Goal: Information Seeking & Learning: Find specific fact

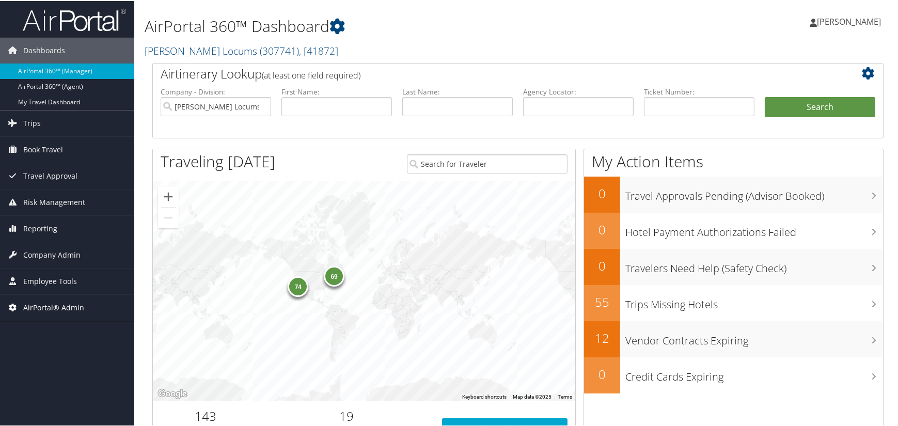
click at [57, 306] on span "AirPortal® Admin" at bounding box center [53, 307] width 61 height 26
click at [58, 273] on span "Employee Tools" at bounding box center [50, 281] width 54 height 26
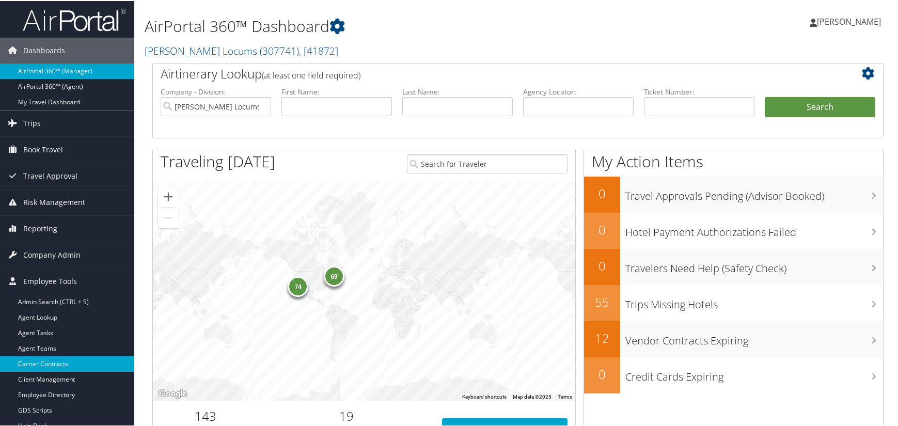
click at [46, 361] on link "Carrier Contracts" at bounding box center [67, 362] width 134 height 15
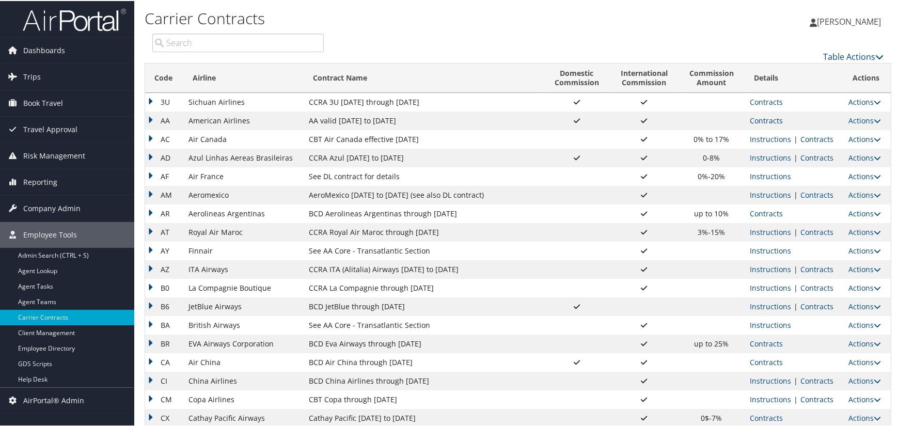
click at [780, 117] on link "Contracts" at bounding box center [766, 120] width 33 height 10
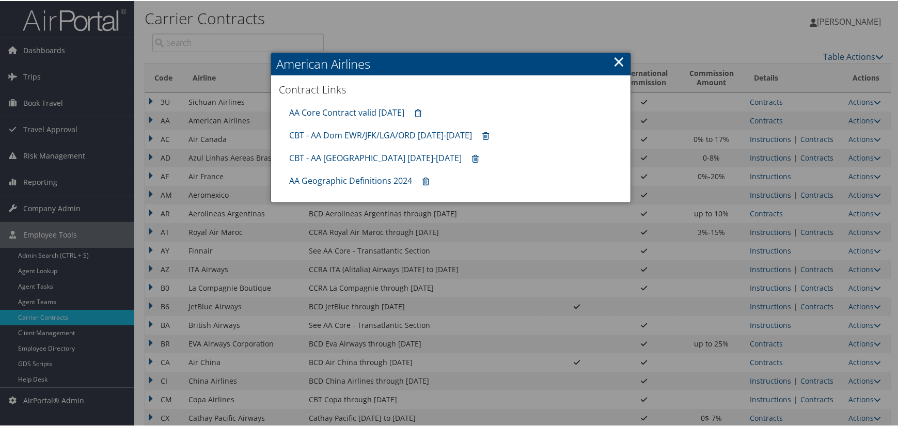
click at [390, 128] on div "CBT - AA Dom EWR/JFK/LGA/ORD [DATE]-[DATE]" at bounding box center [451, 134] width 334 height 23
click at [388, 131] on link "CBT - AA Dom EWR/JFK/LGA/ORD [DATE]-[DATE]" at bounding box center [380, 134] width 183 height 11
click at [347, 107] on link "AA Core Contract valid [DATE]" at bounding box center [346, 111] width 115 height 11
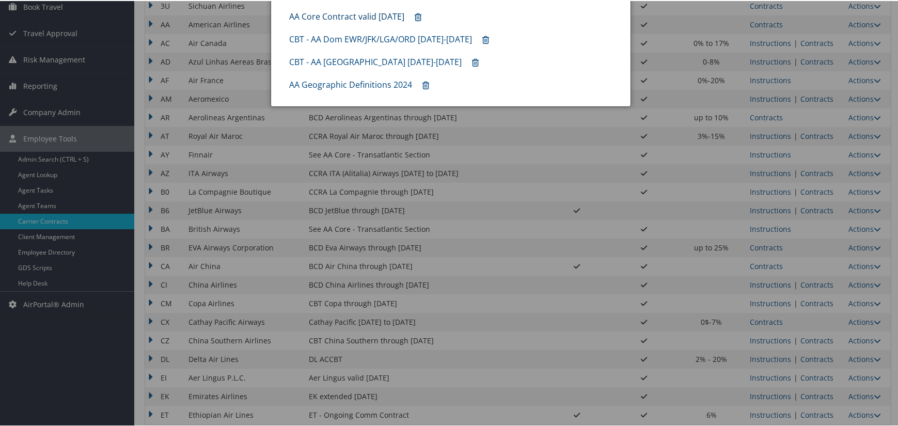
scroll to position [103, 0]
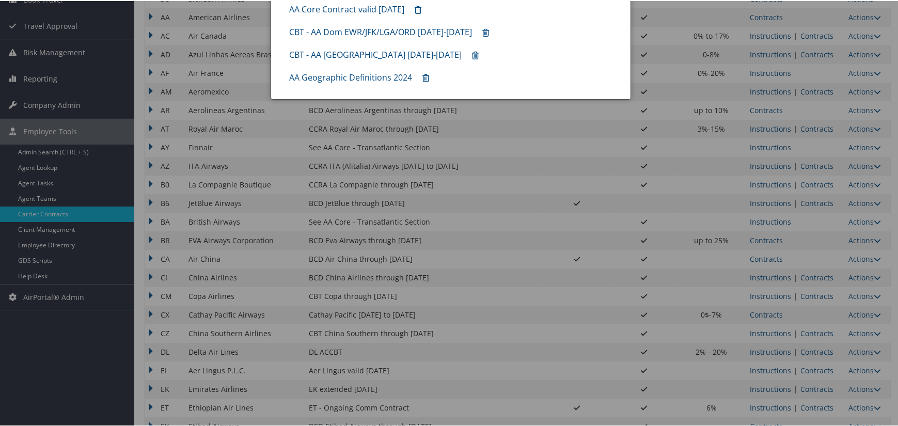
drag, startPoint x: 806, startPoint y: 352, endPoint x: 813, endPoint y: 346, distance: 9.9
click at [806, 352] on div at bounding box center [451, 213] width 902 height 426
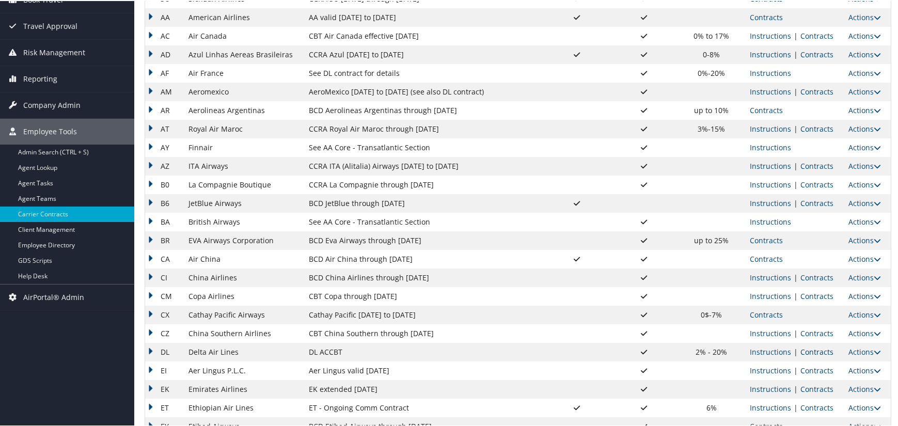
click at [813, 346] on link "Contracts" at bounding box center [817, 351] width 33 height 10
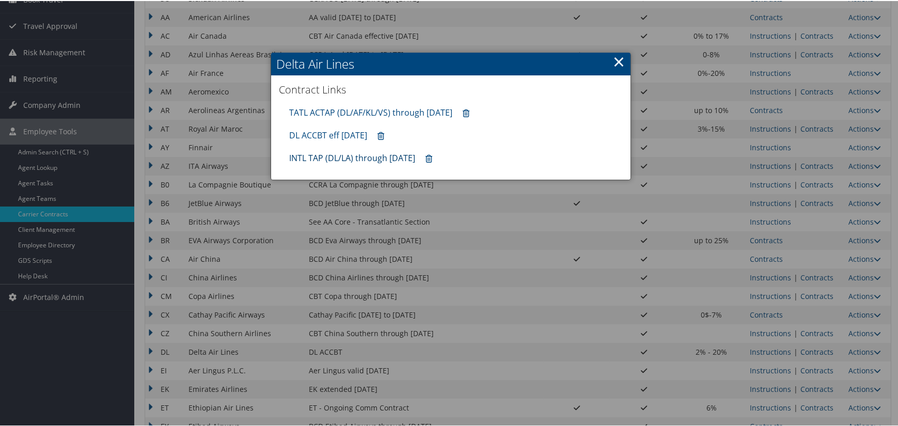
click at [348, 160] on link "INTL TAP (DL/LA) through [DATE]" at bounding box center [352, 156] width 126 height 11
click at [351, 111] on link "TATL ACTAP (DL/AF/KL/VS) through [DATE]" at bounding box center [370, 111] width 163 height 11
click at [324, 136] on link "DL ACCBT eff [DATE]" at bounding box center [328, 134] width 78 height 11
click at [615, 61] on link "×" at bounding box center [619, 60] width 12 height 21
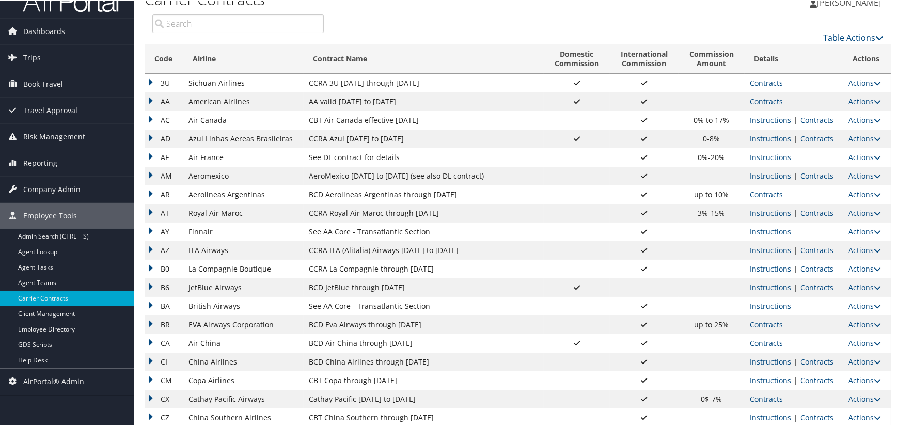
scroll to position [0, 0]
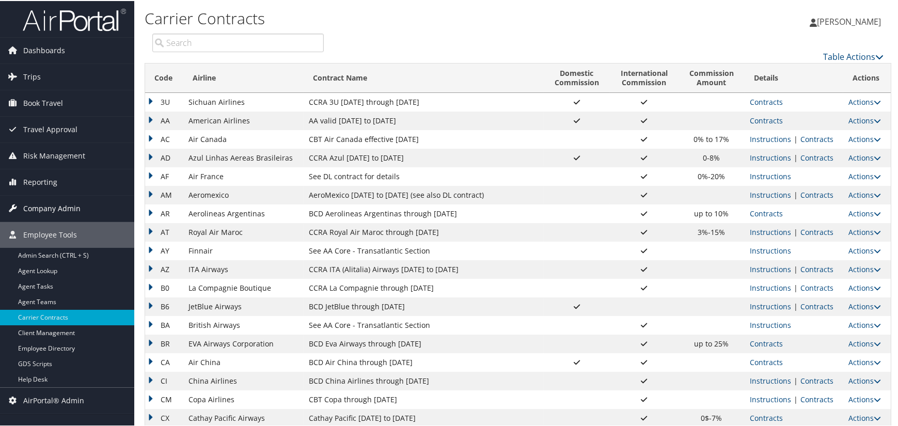
click at [45, 206] on span "Company Admin" at bounding box center [51, 208] width 57 height 26
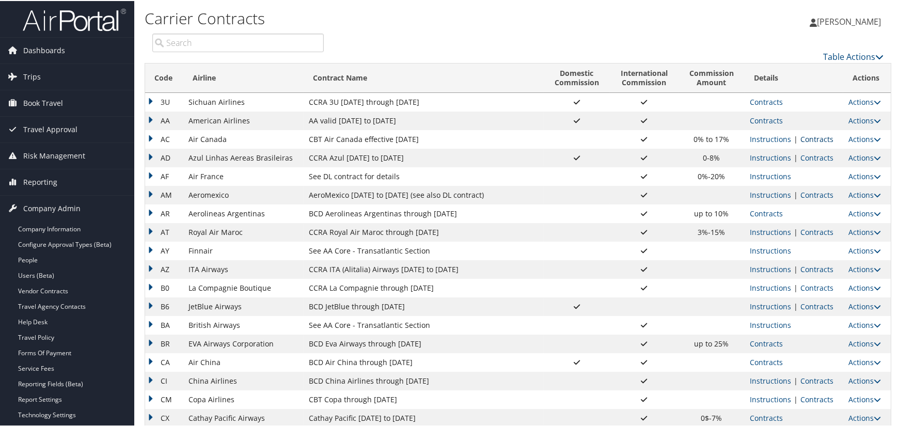
click at [818, 137] on link "Contracts" at bounding box center [817, 138] width 33 height 10
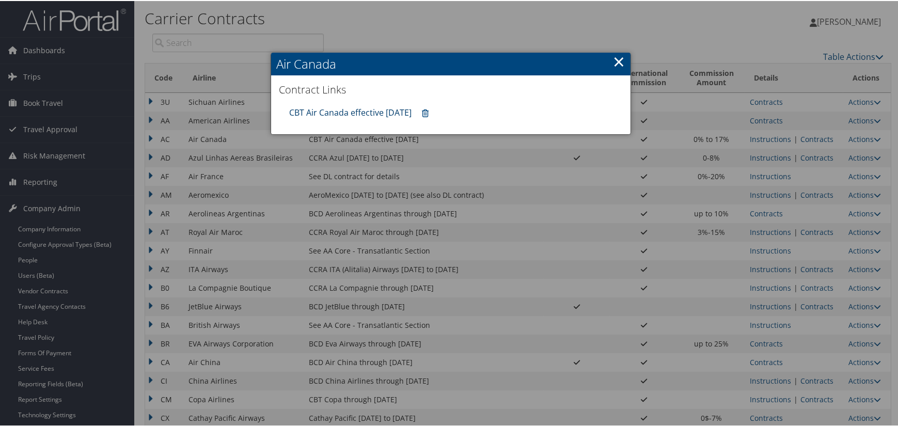
click at [346, 107] on link "CBT Air Canada effective [DATE]" at bounding box center [350, 111] width 122 height 11
drag, startPoint x: 613, startPoint y: 58, endPoint x: 604, endPoint y: 84, distance: 27.3
click at [613, 58] on link "×" at bounding box center [619, 60] width 12 height 21
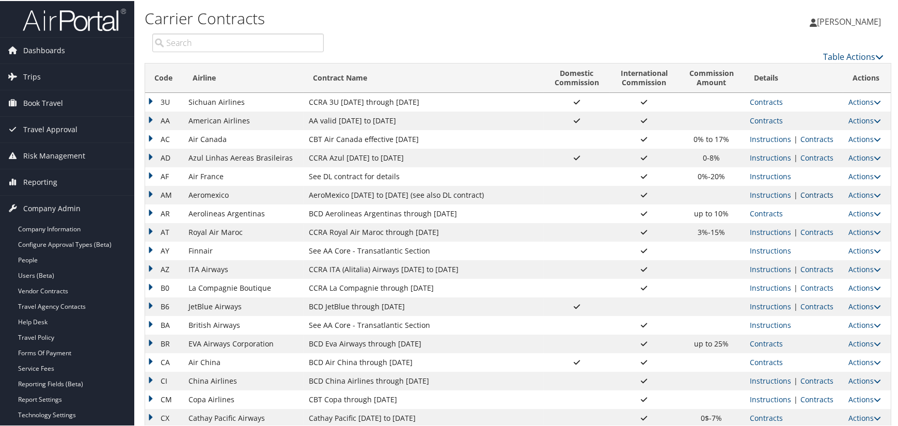
click at [810, 195] on link "Contracts" at bounding box center [817, 194] width 33 height 10
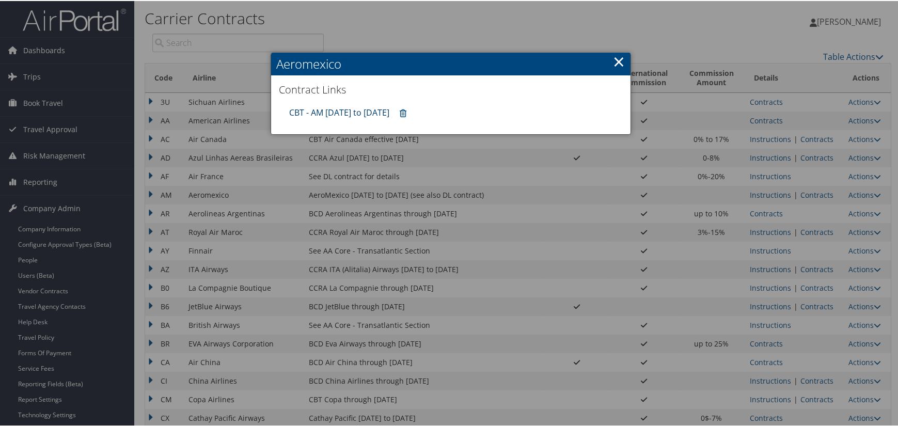
click at [356, 106] on link "CBT - AM [DATE] to [DATE]" at bounding box center [339, 111] width 100 height 11
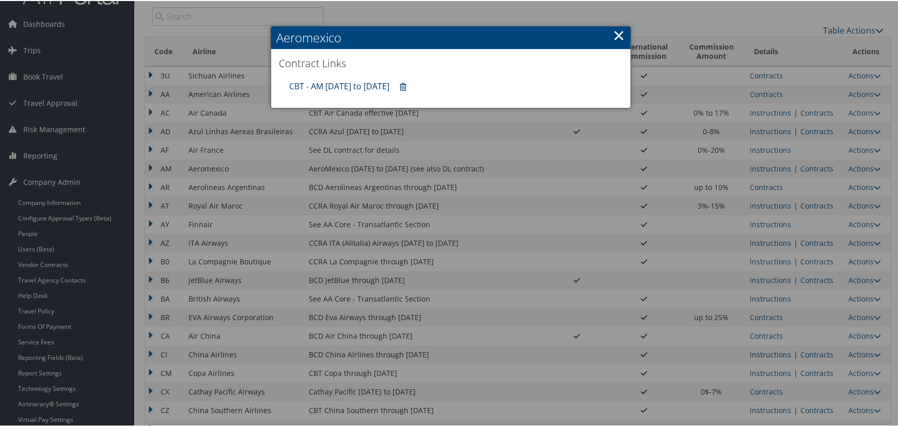
scroll to position [52, 0]
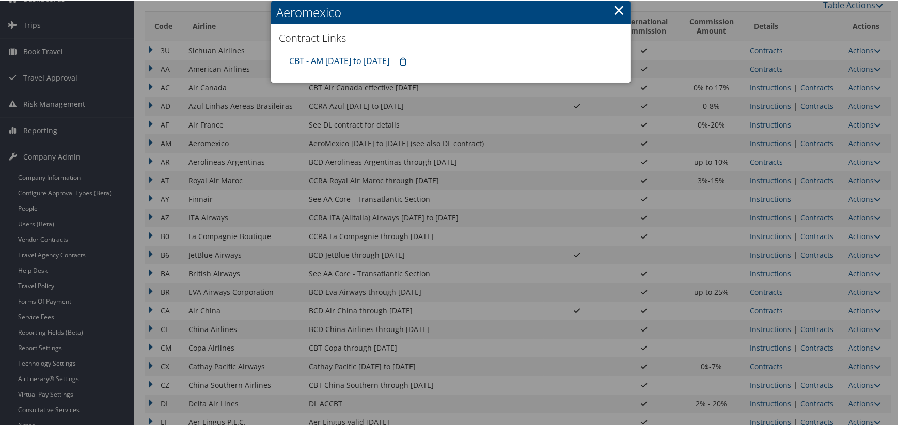
click at [810, 400] on div at bounding box center [451, 213] width 902 height 426
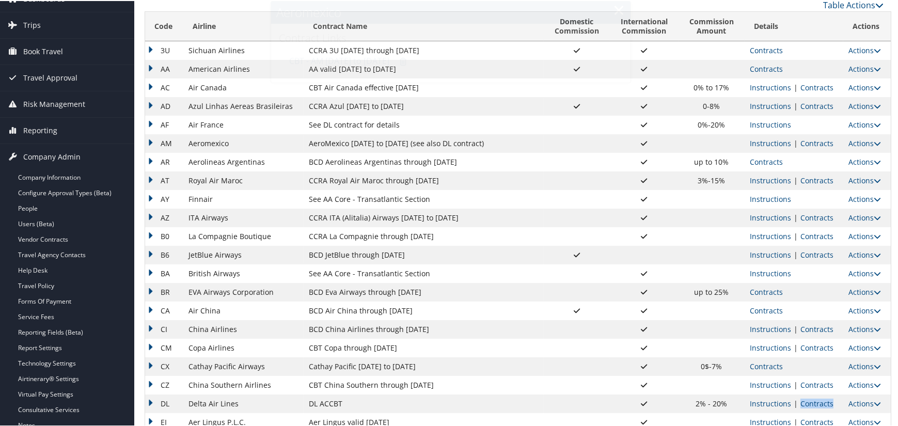
click at [810, 401] on link "Contracts" at bounding box center [817, 403] width 33 height 10
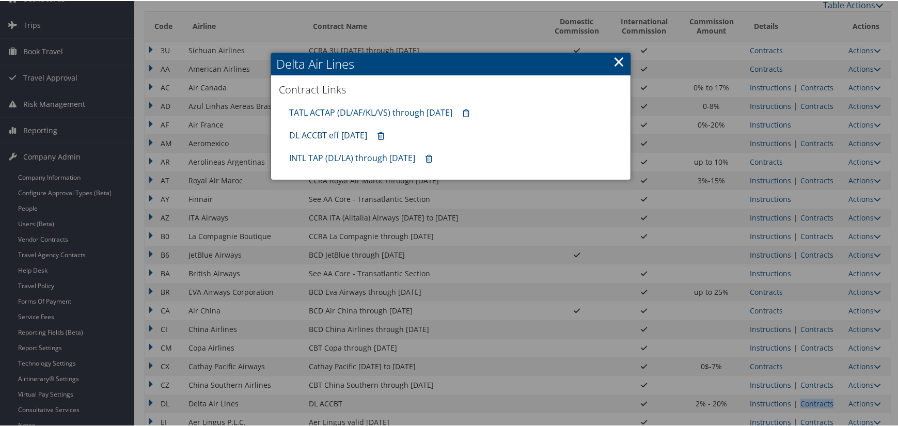
click at [320, 134] on link "DL ACCBT eff [DATE]" at bounding box center [328, 134] width 78 height 11
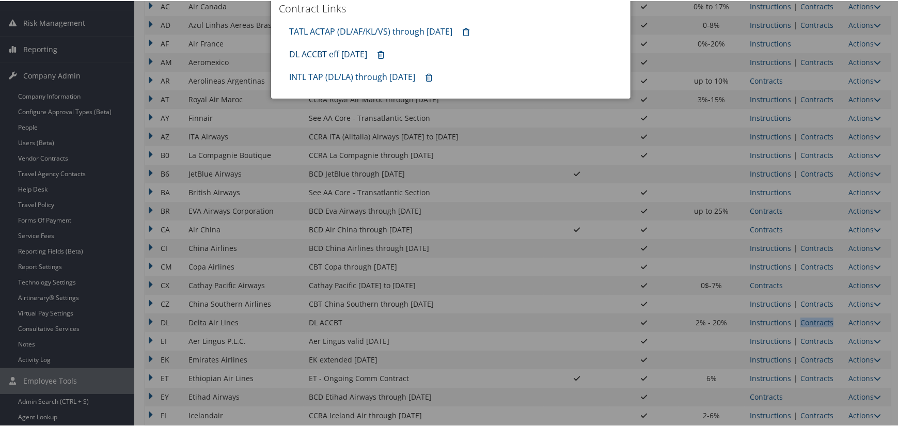
scroll to position [310, 0]
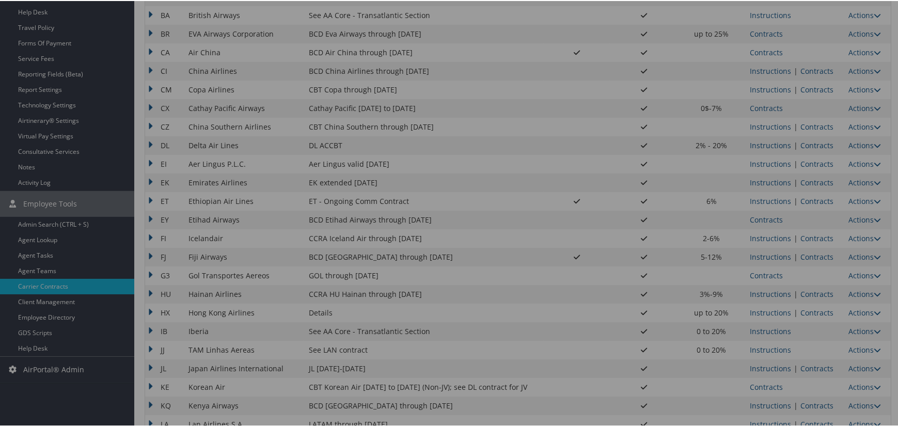
click at [29, 346] on div at bounding box center [451, 213] width 902 height 426
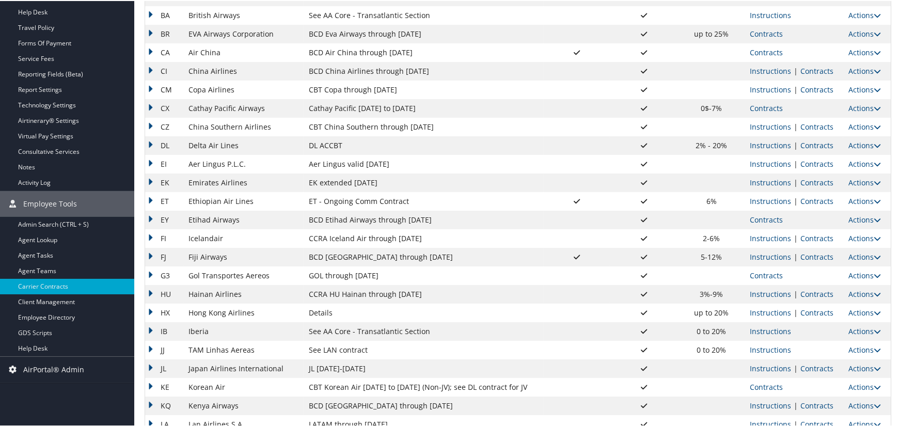
click at [29, 346] on link "Help Desk" at bounding box center [67, 347] width 134 height 15
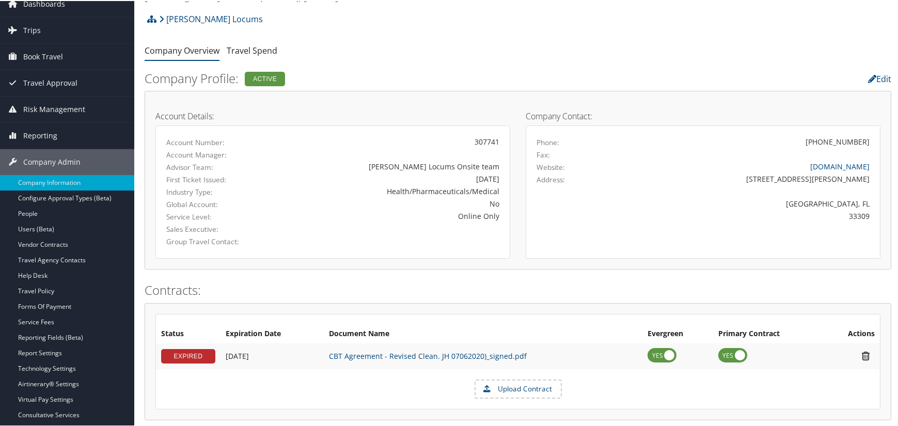
scroll to position [103, 0]
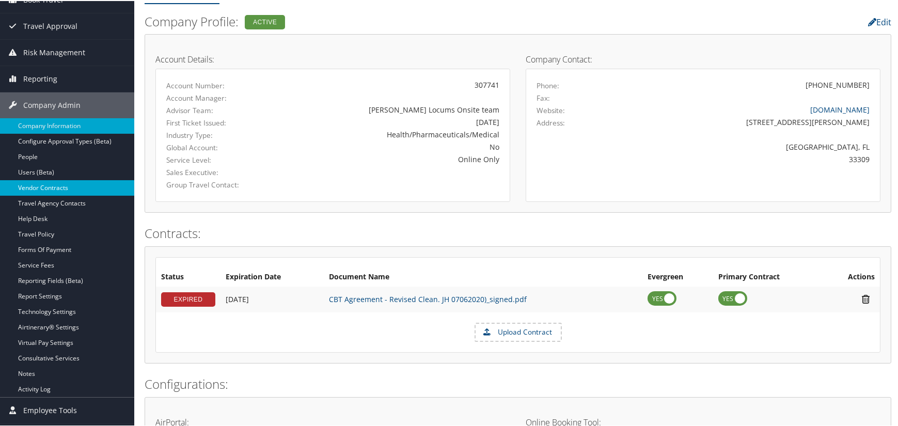
click at [53, 189] on link "Vendor Contracts" at bounding box center [67, 186] width 134 height 15
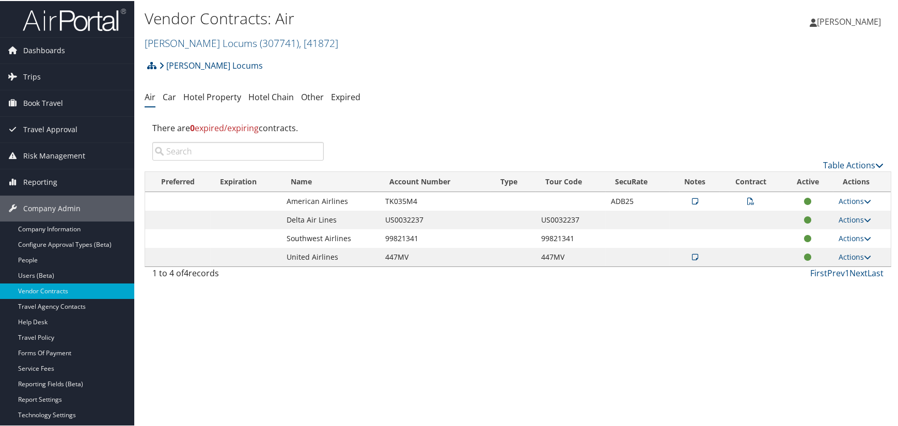
click at [410, 201] on td "TK035M4" at bounding box center [435, 200] width 111 height 19
copy td "TK035M4"
